Goal: Contribute content: Contribute content

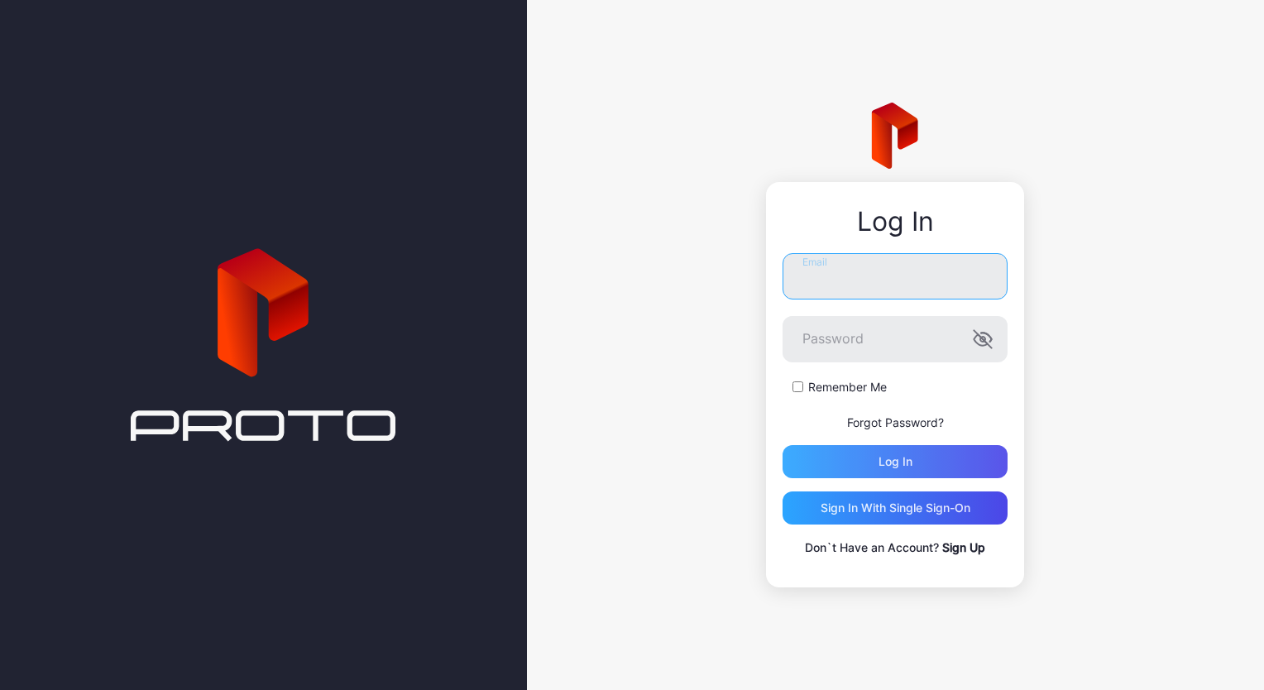
type input "**********"
click at [867, 471] on div "Log in" at bounding box center [895, 461] width 225 height 33
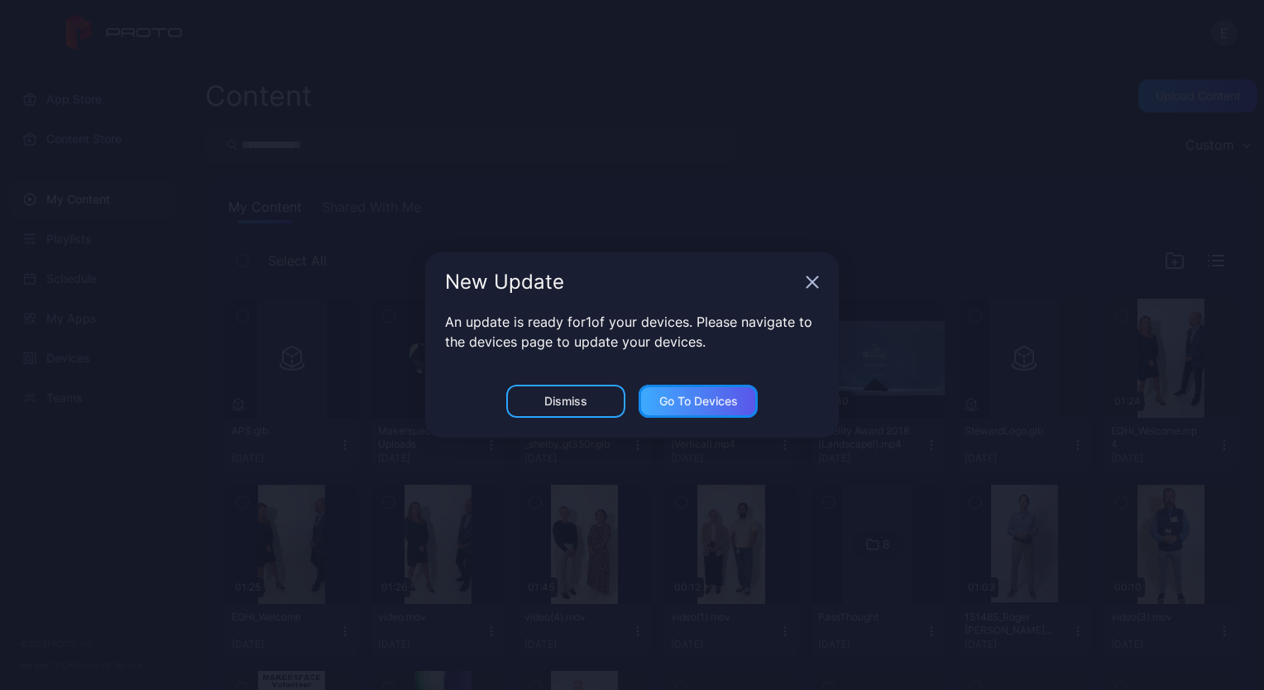
click at [705, 405] on div "Go to devices" at bounding box center [699, 401] width 79 height 13
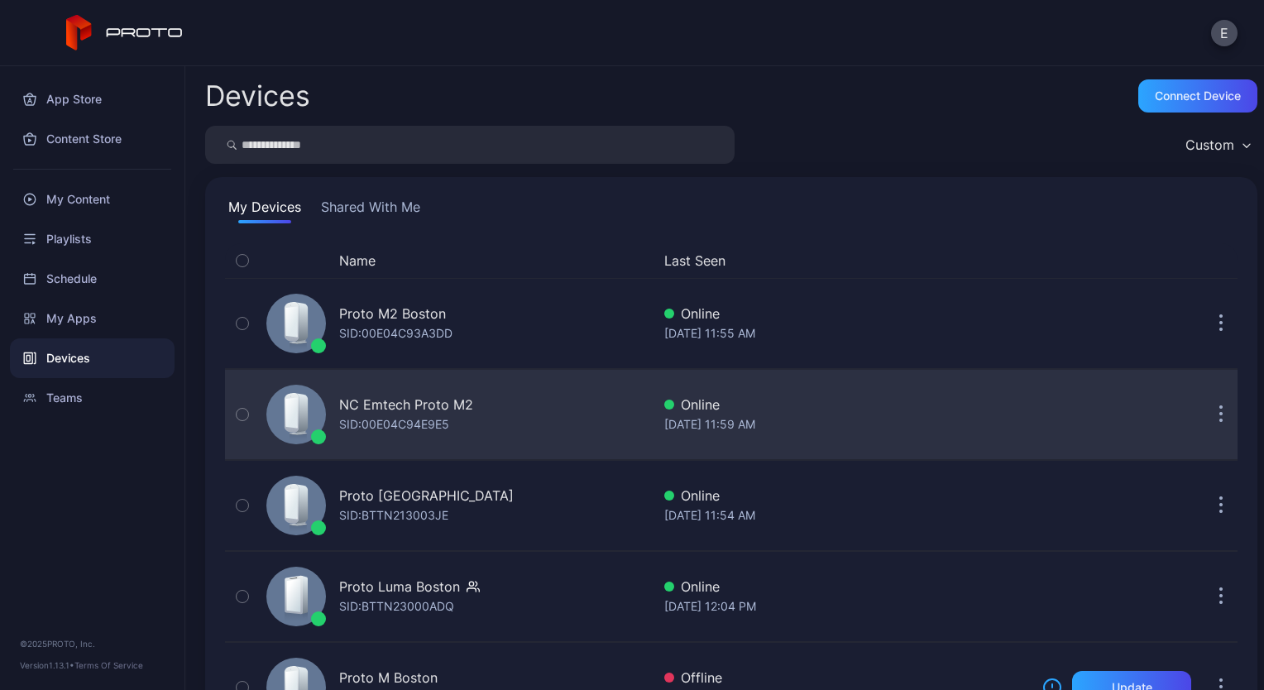
click at [242, 412] on icon "button" at bounding box center [243, 414] width 12 height 18
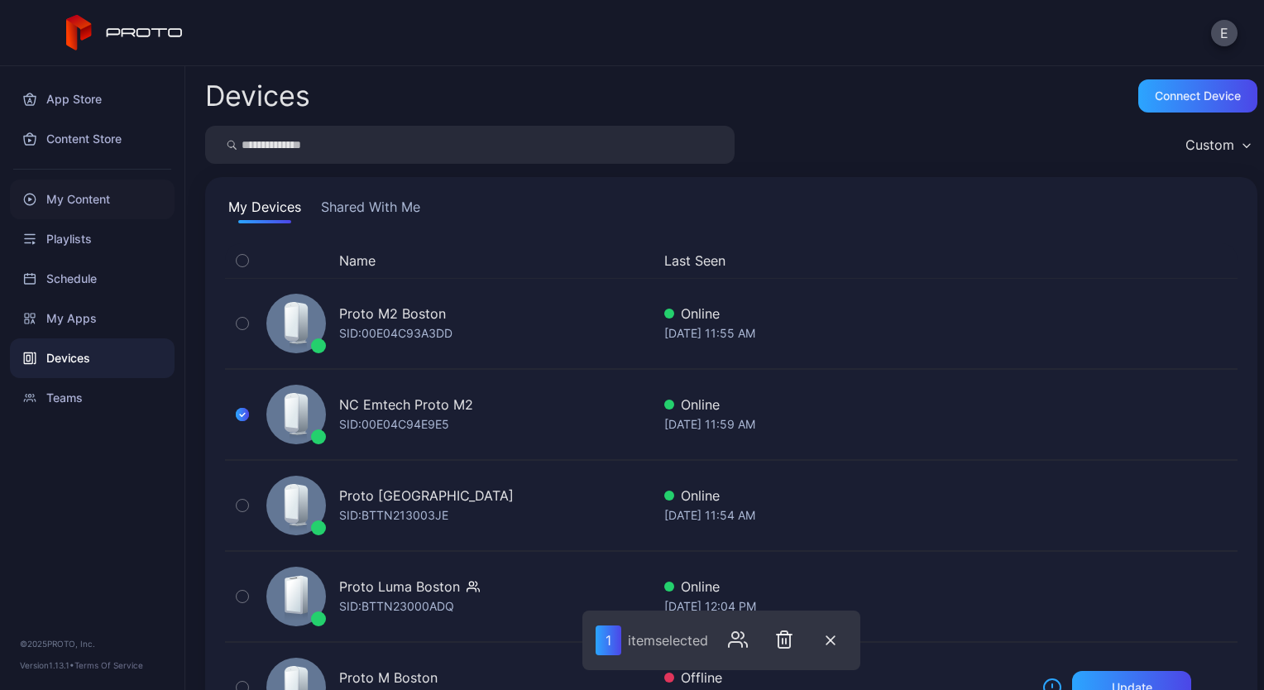
click at [69, 200] on div "My Content" at bounding box center [92, 200] width 165 height 40
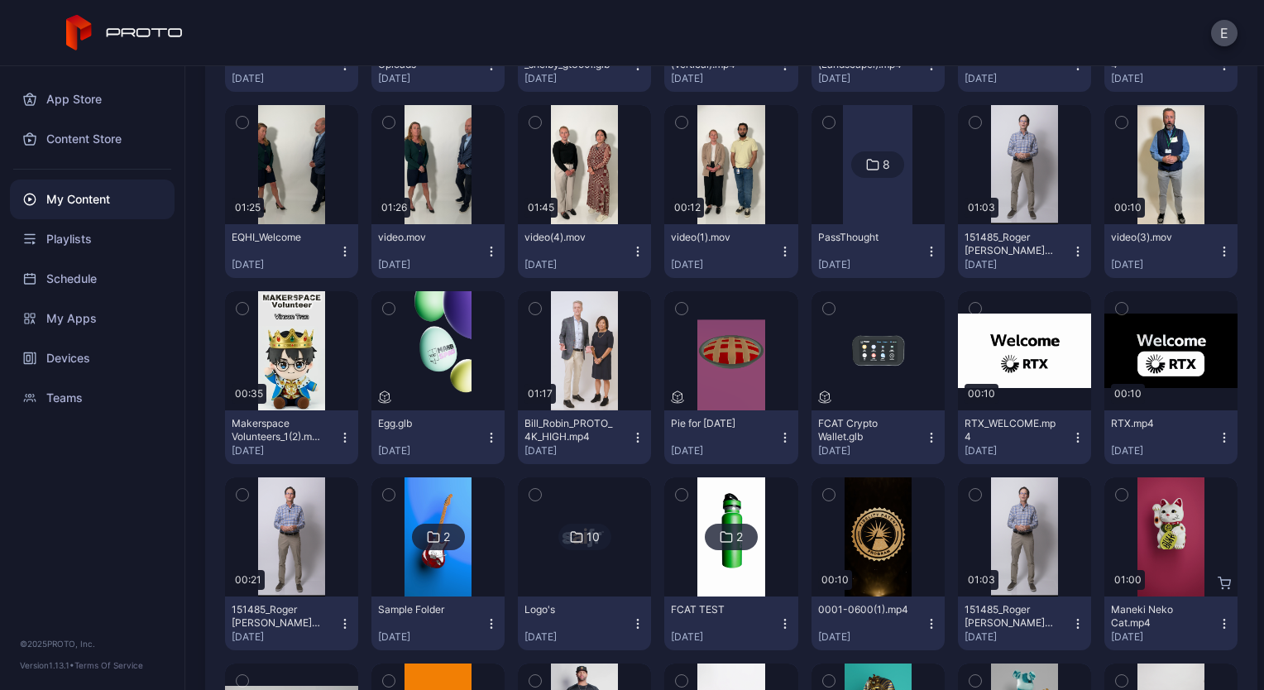
scroll to position [381, 0]
click at [569, 554] on img at bounding box center [584, 536] width 67 height 119
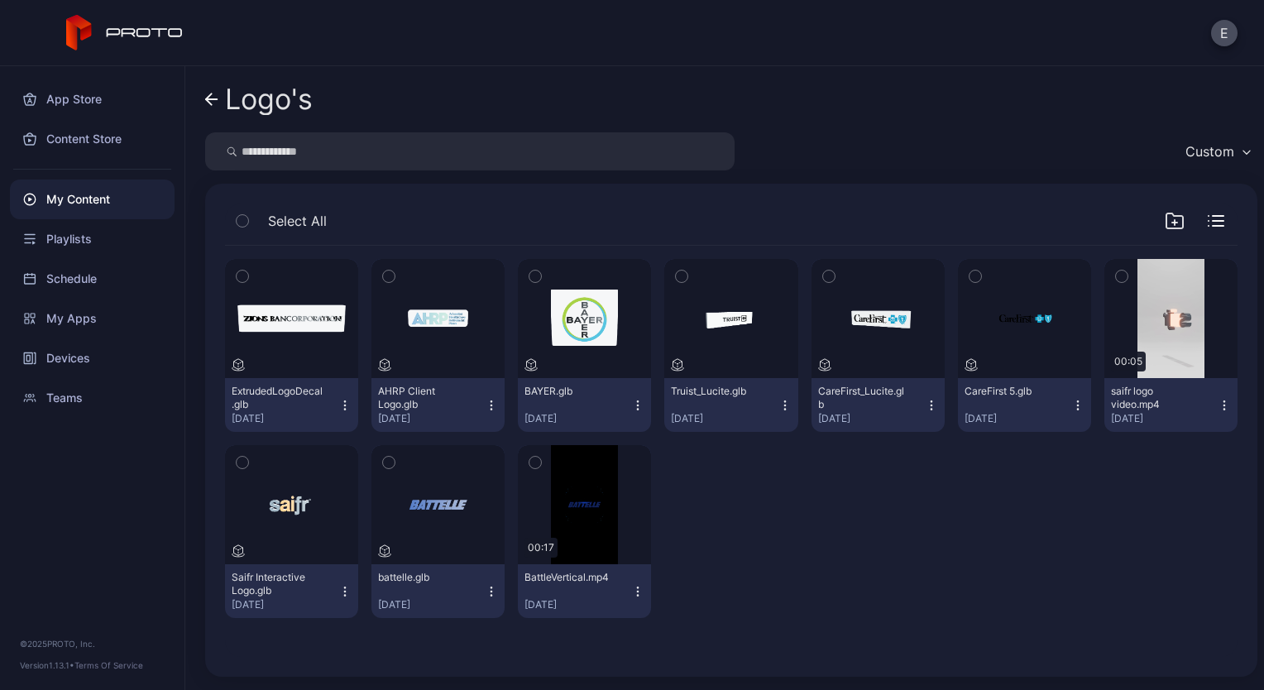
click at [142, 198] on div "My Content" at bounding box center [92, 200] width 165 height 40
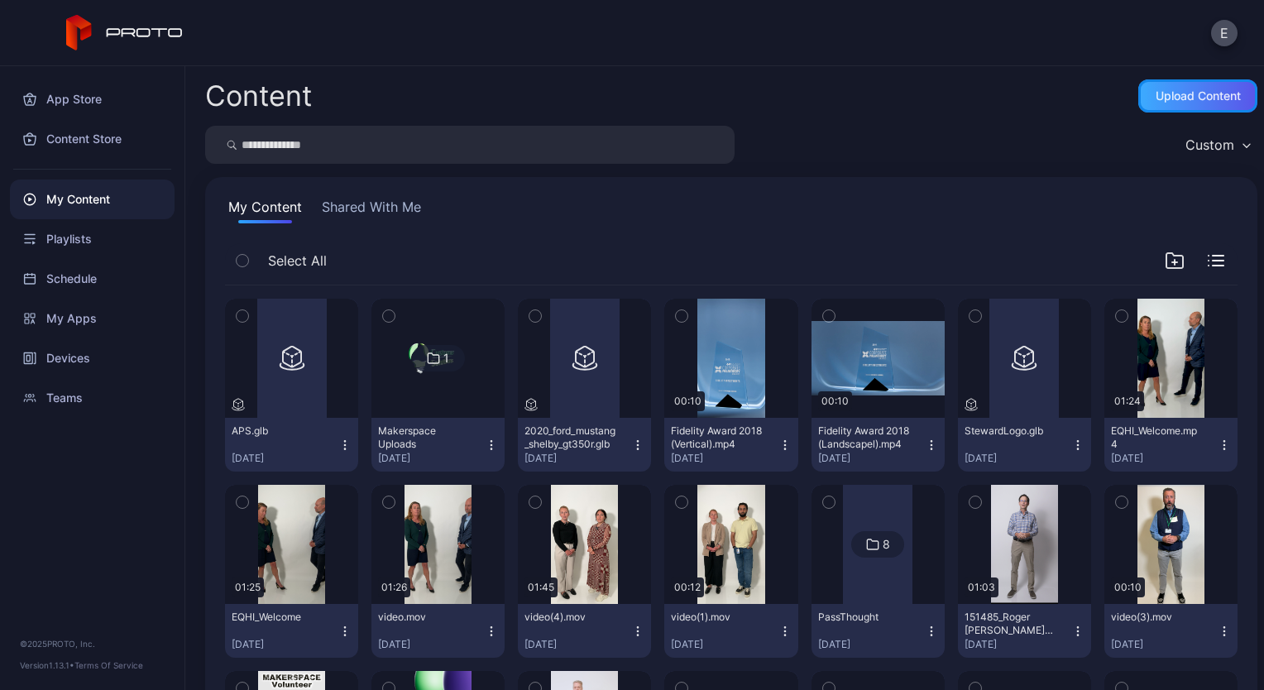
click at [1170, 98] on div "Upload Content" at bounding box center [1198, 95] width 85 height 13
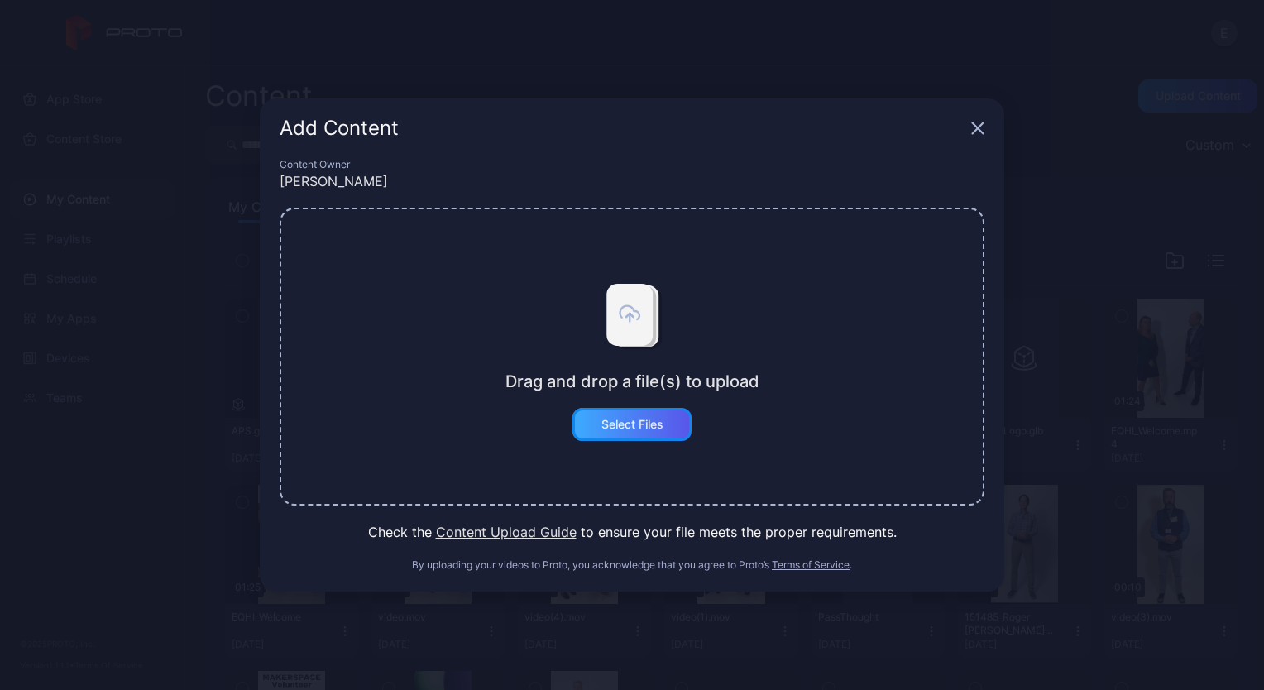
click at [648, 436] on div "Select Files" at bounding box center [632, 424] width 119 height 33
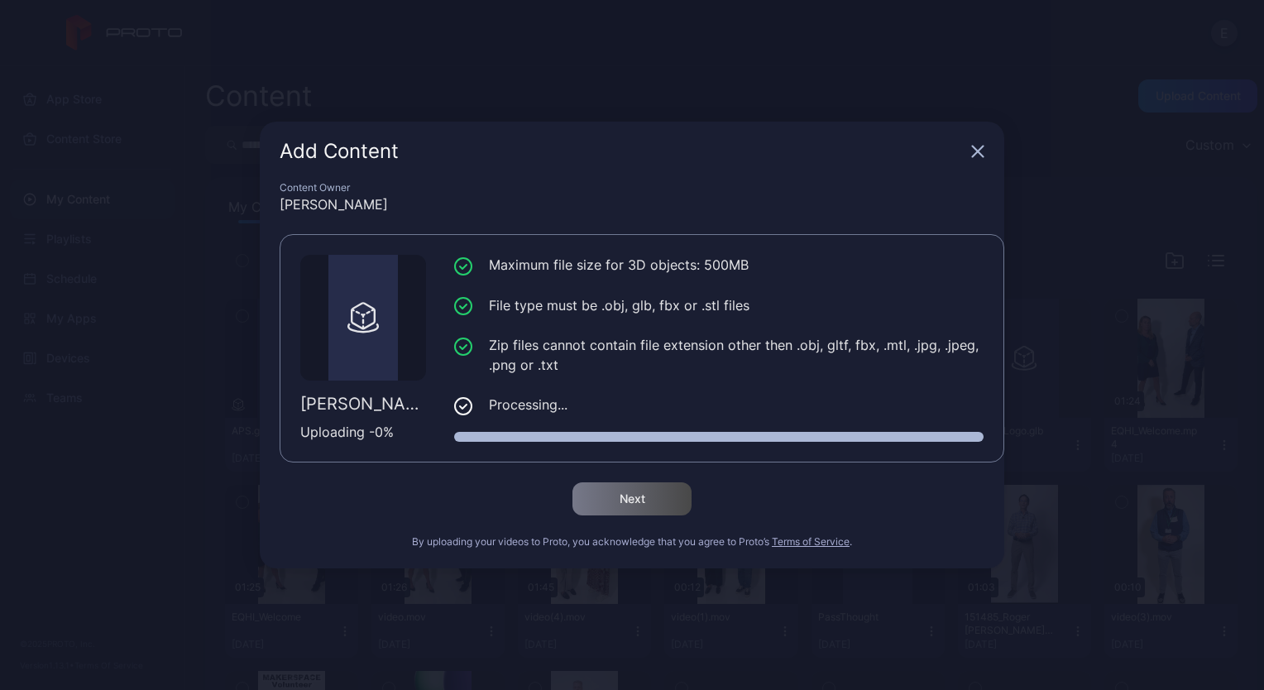
click at [230, 90] on div "Add Content Content Owner [PERSON_NAME] [PERSON_NAME].glb Uploading - 0 % Maxim…" at bounding box center [632, 345] width 1264 height 690
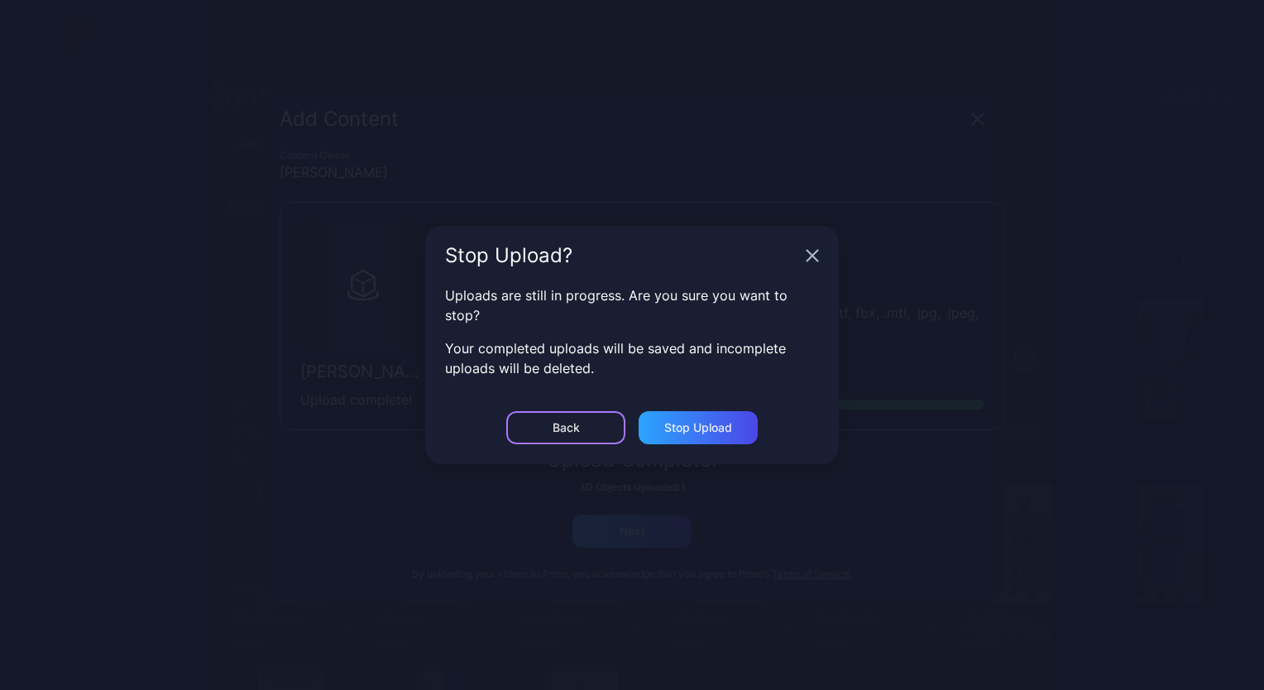
click at [580, 424] on div "Back" at bounding box center [565, 427] width 119 height 33
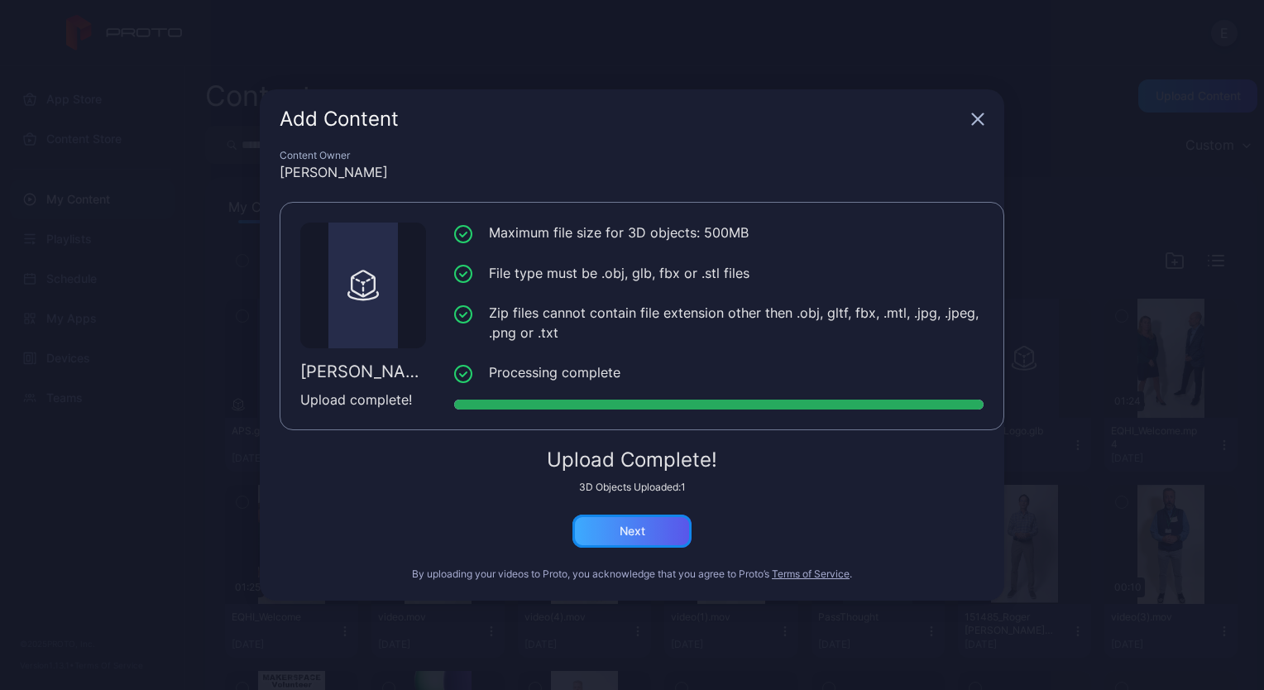
click at [608, 534] on div "Next" at bounding box center [632, 531] width 119 height 33
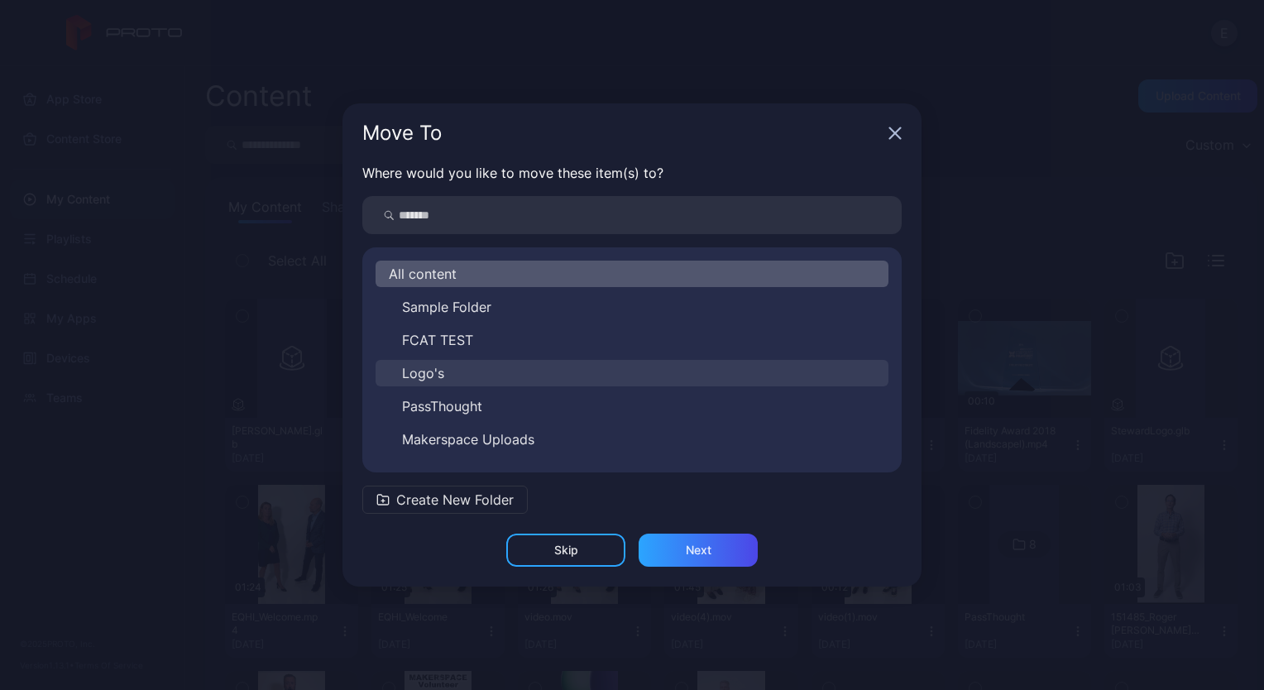
click at [493, 361] on button "Logo's" at bounding box center [632, 373] width 513 height 26
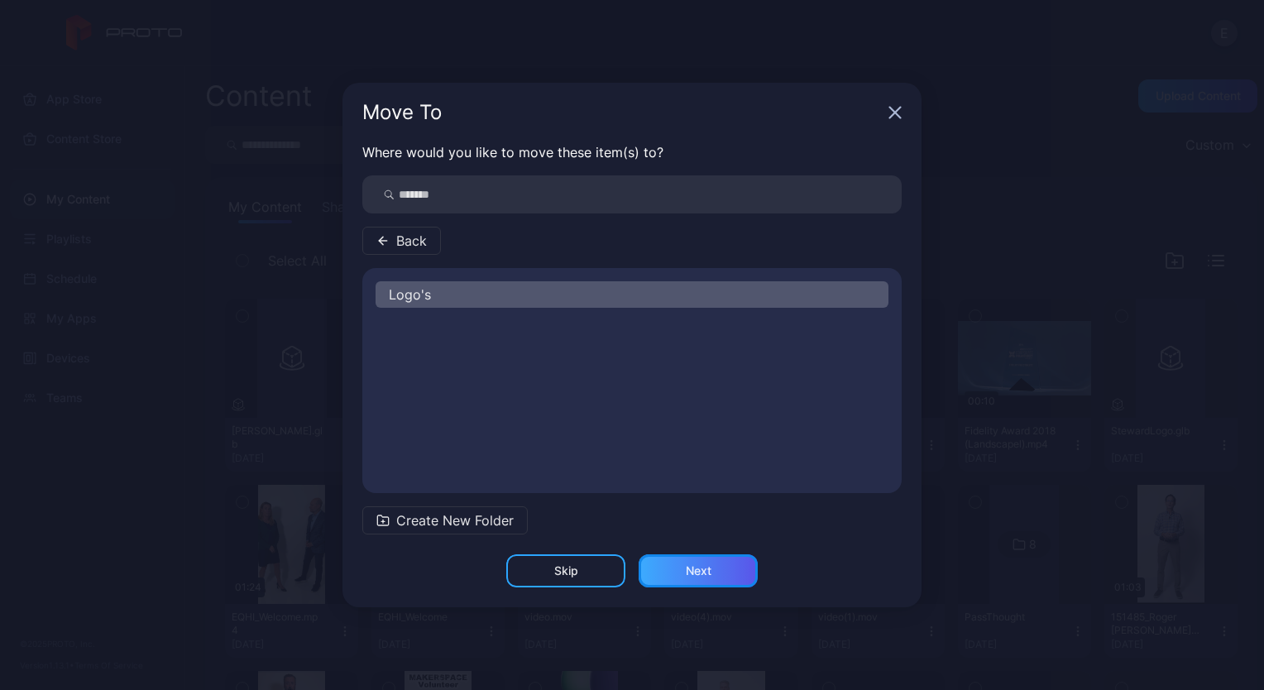
click at [674, 565] on div "Next" at bounding box center [698, 570] width 119 height 33
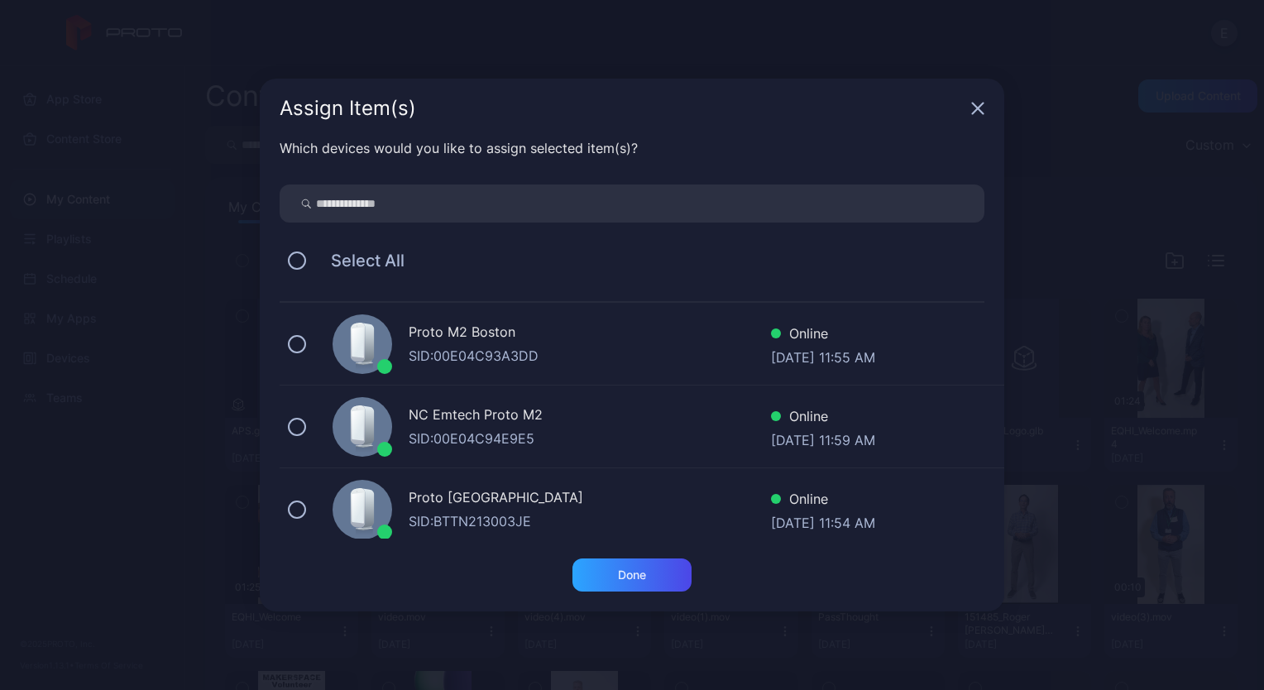
click at [668, 420] on div "NC Emtech Proto M2" at bounding box center [590, 417] width 362 height 24
click at [655, 569] on div "Done" at bounding box center [632, 575] width 119 height 33
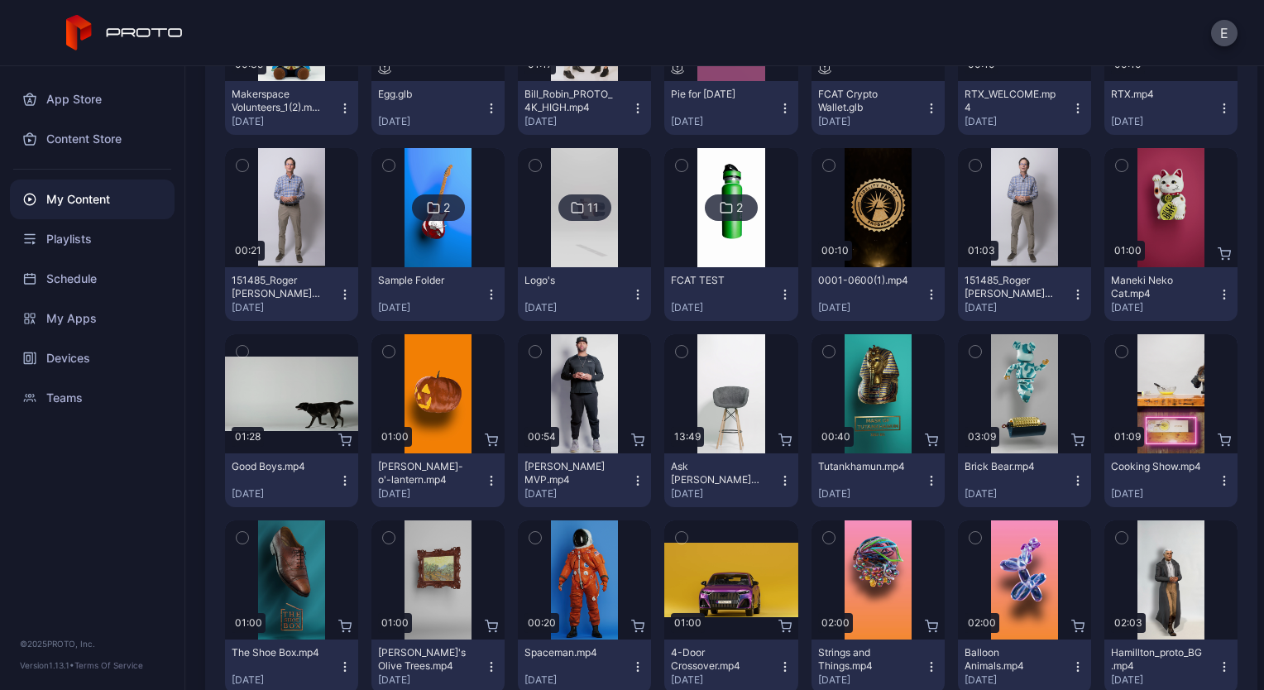
scroll to position [765, 0]
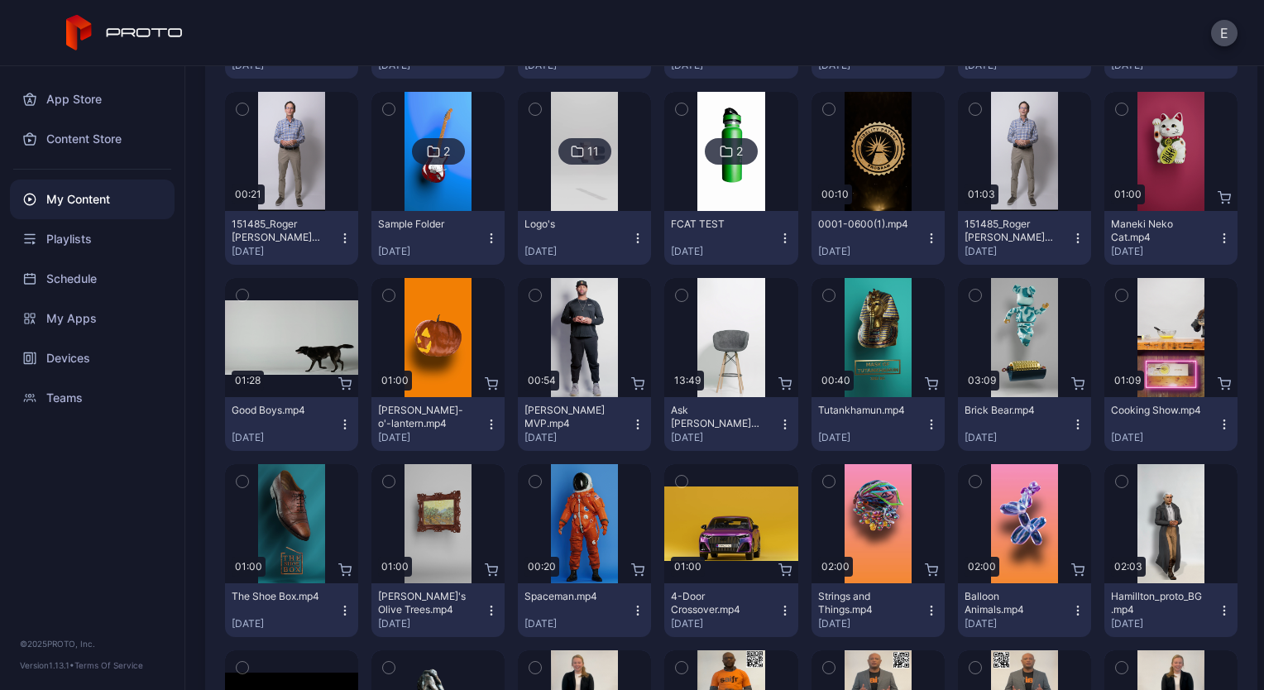
click at [592, 180] on img at bounding box center [584, 151] width 67 height 119
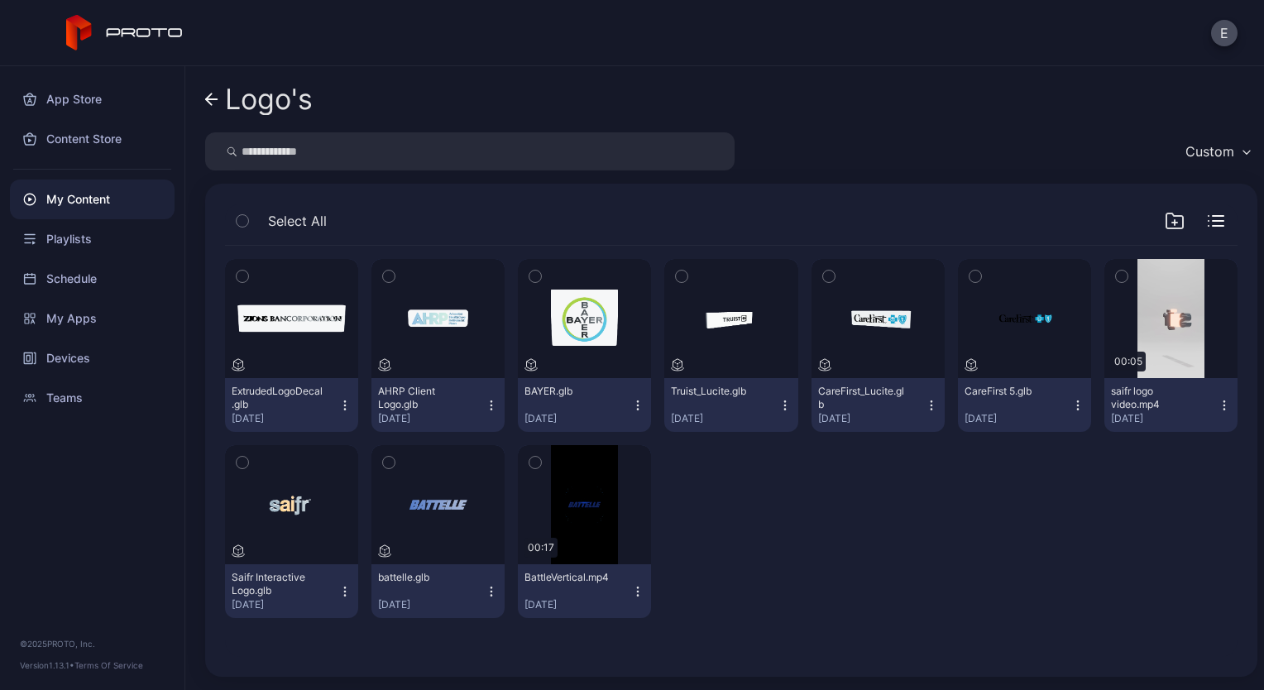
click at [105, 194] on div "My Content" at bounding box center [92, 200] width 165 height 40
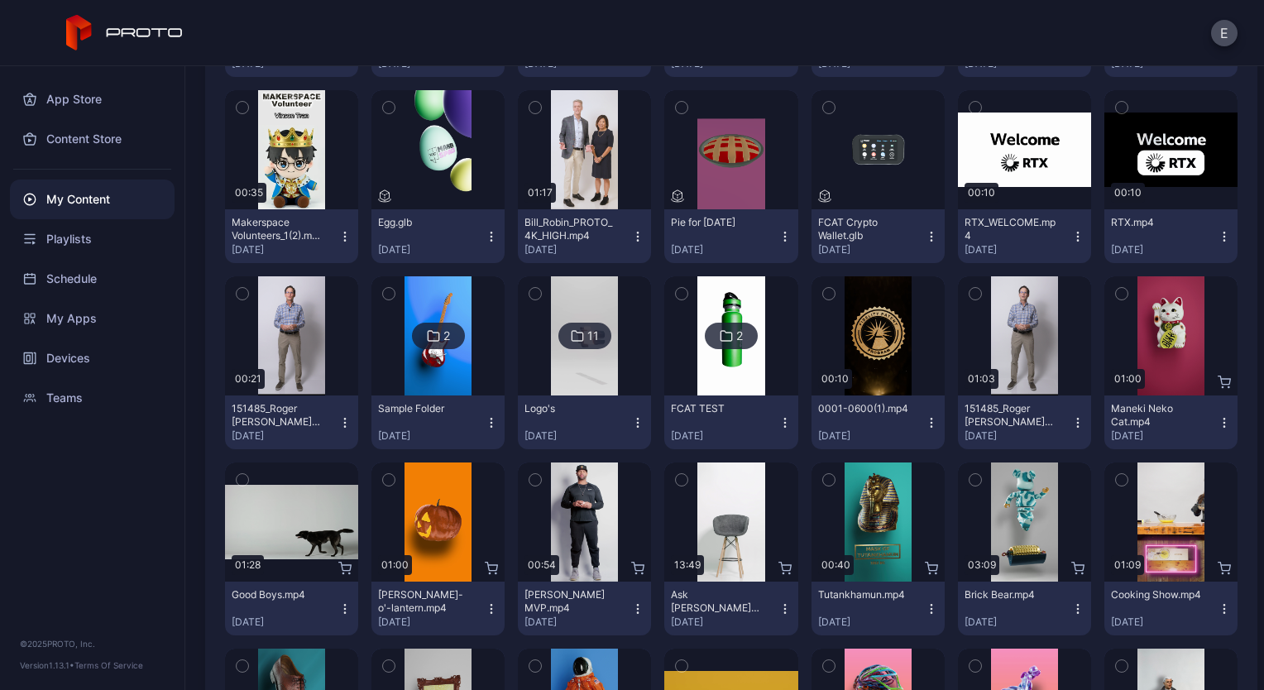
scroll to position [588, 0]
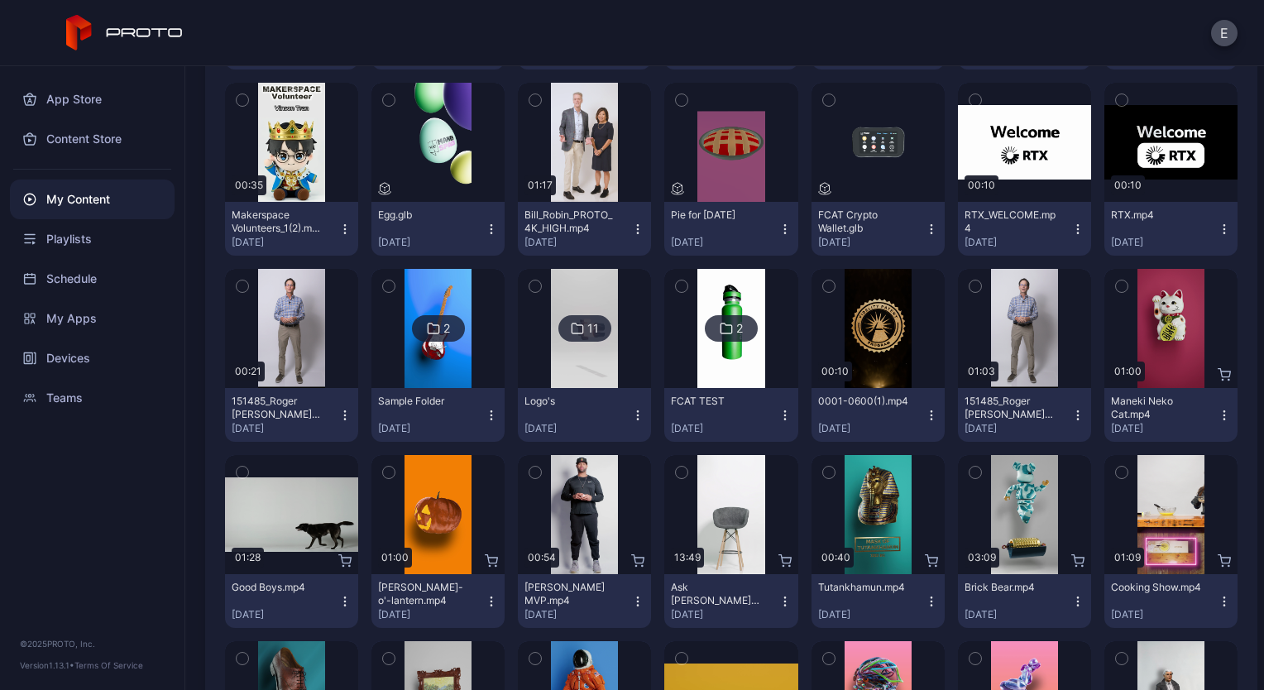
click at [612, 395] on div "Logo's [DATE]" at bounding box center [578, 415] width 107 height 41
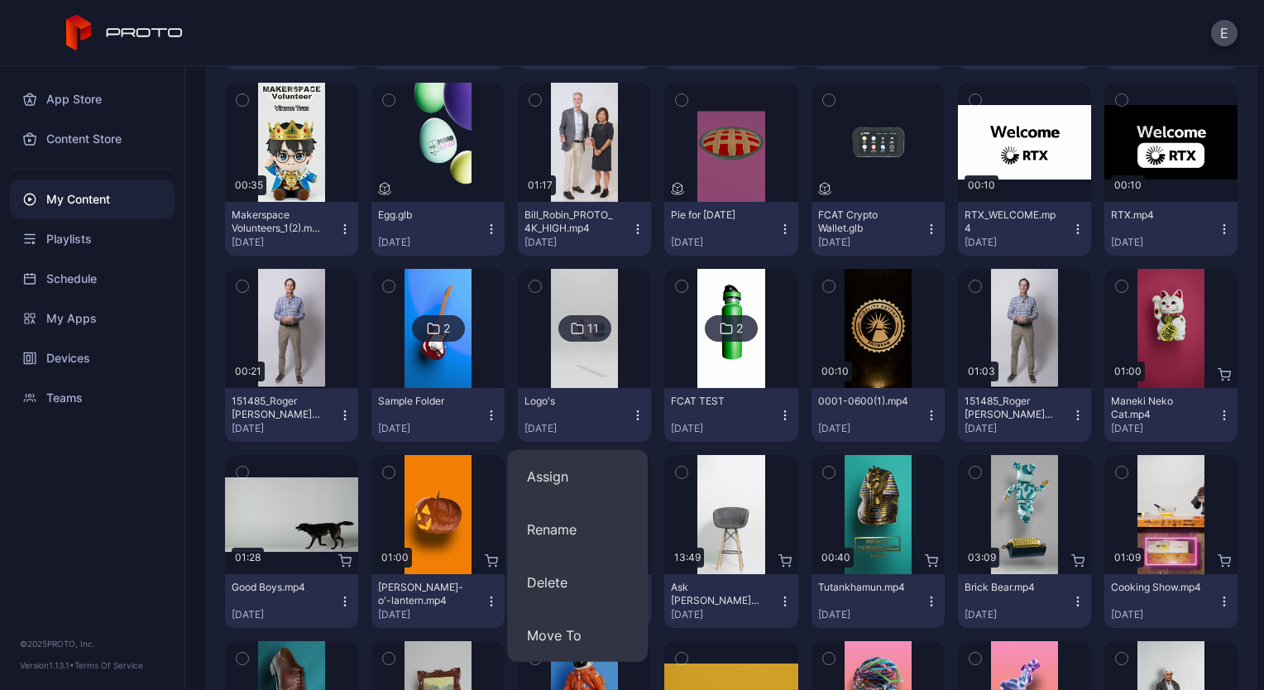
click at [615, 364] on div at bounding box center [584, 328] width 119 height 119
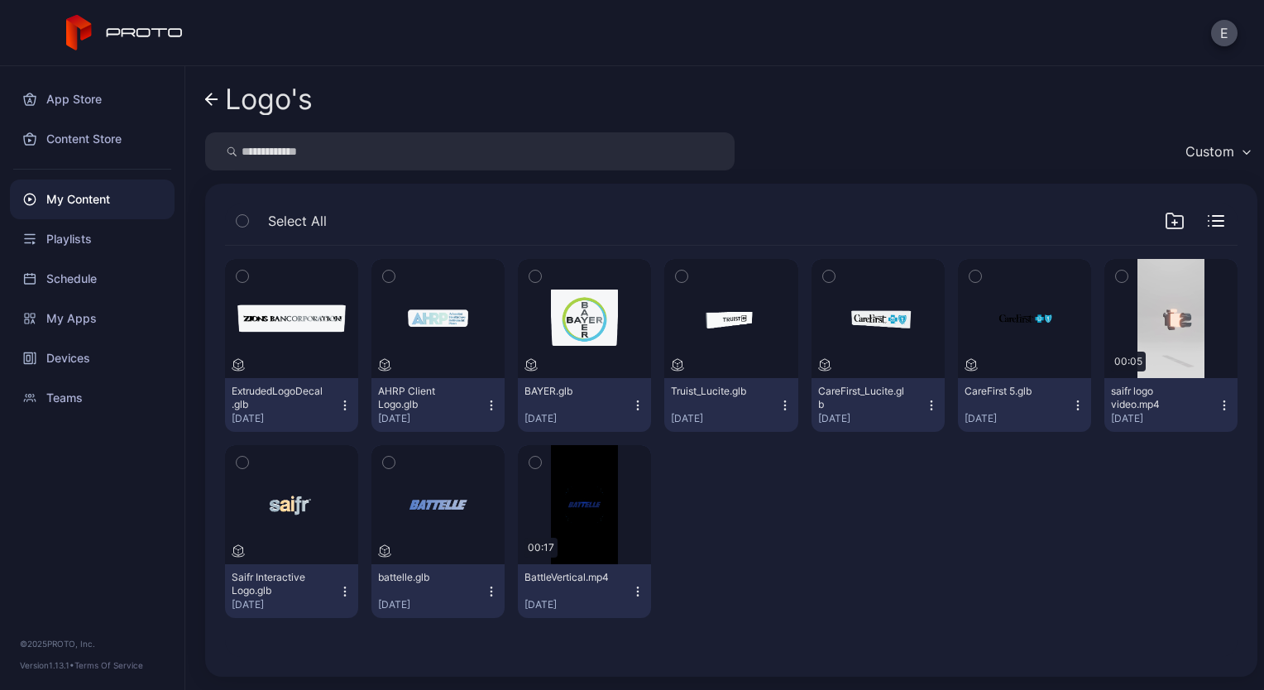
click at [151, 35] on icon at bounding box center [125, 33] width 118 height 36
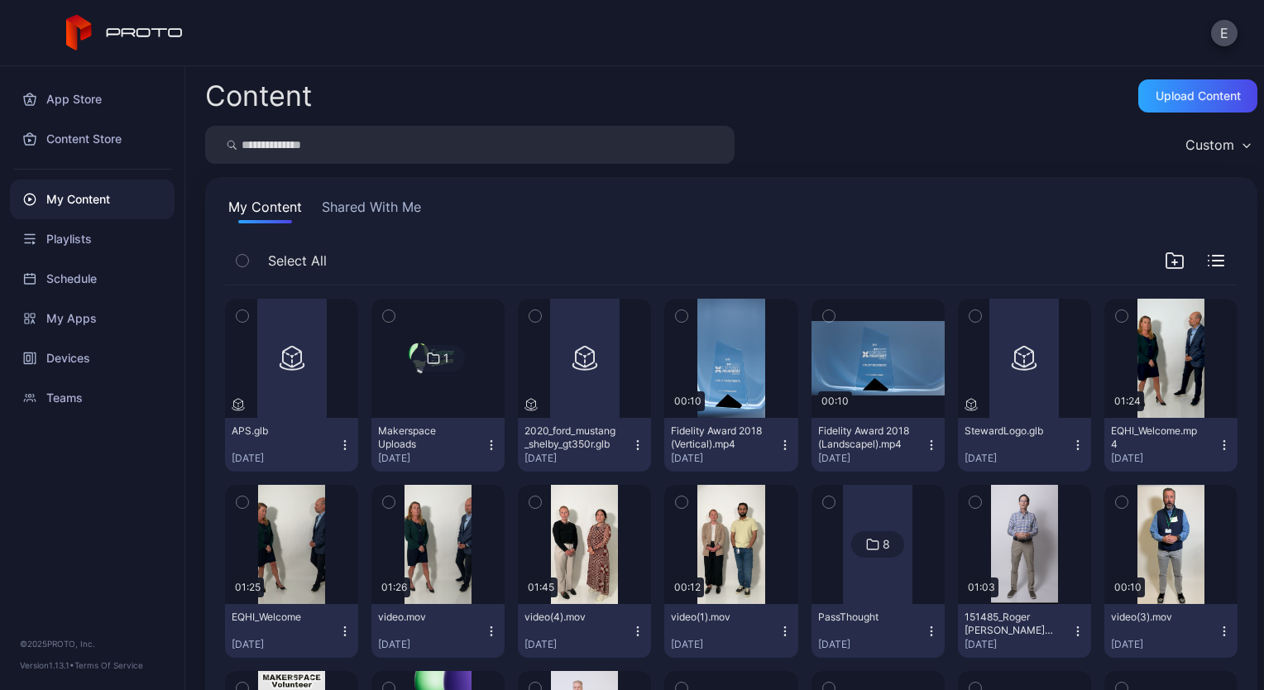
click at [588, 151] on input "search" at bounding box center [470, 145] width 530 height 38
type input "****"
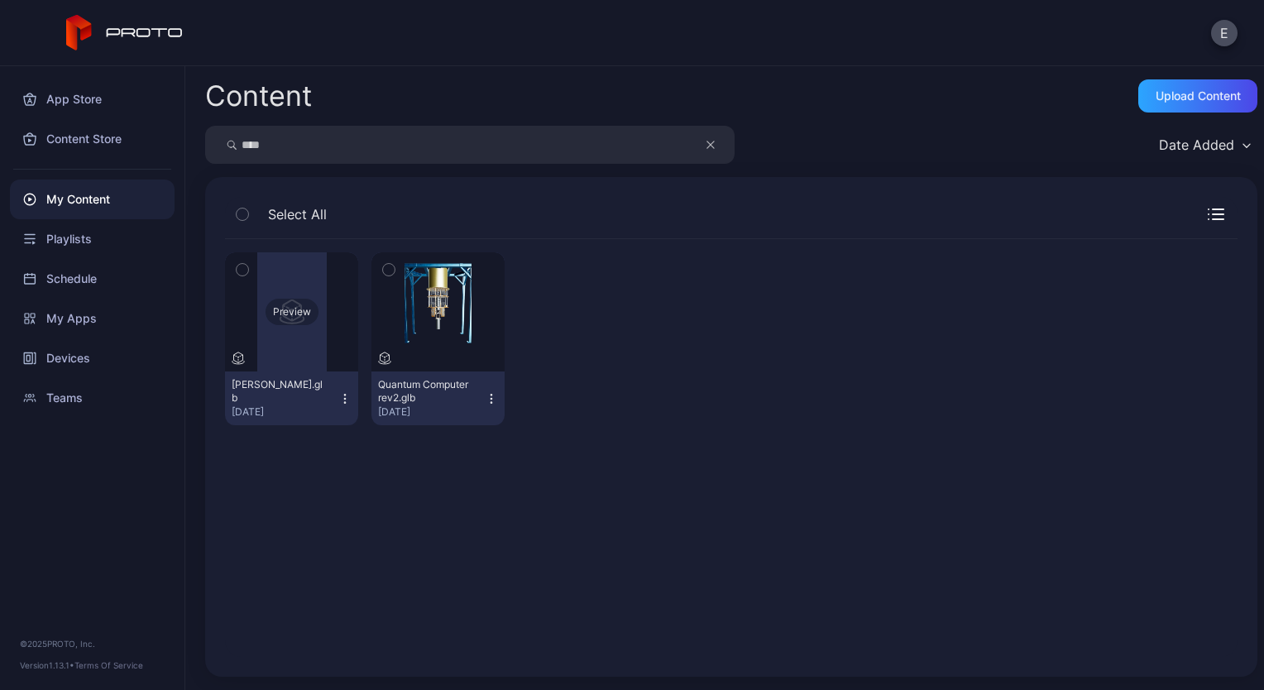
click at [308, 346] on div "Preview" at bounding box center [291, 311] width 133 height 119
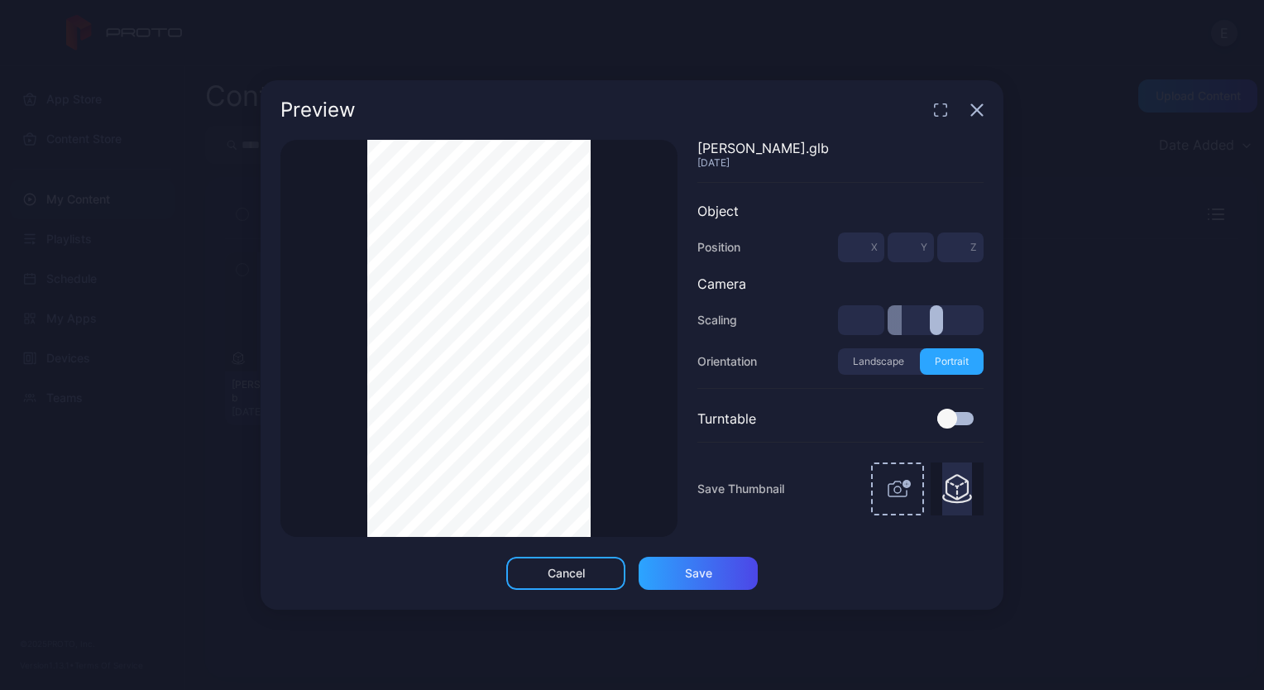
click at [948, 419] on div at bounding box center [948, 419] width 20 height 20
